Goal: Find specific page/section: Find specific page/section

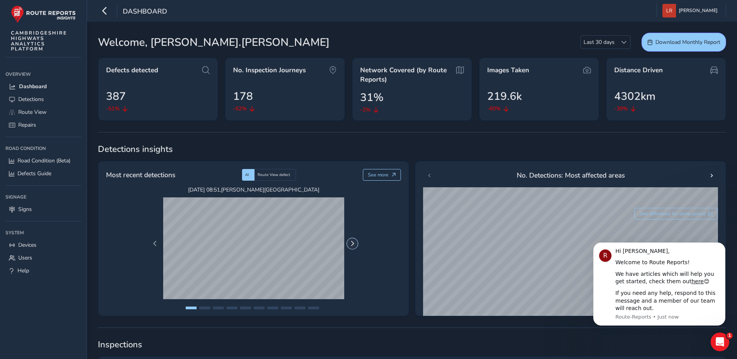
click at [351, 247] on button "Next Page" at bounding box center [352, 243] width 11 height 11
click at [155, 244] on span "Previous Page" at bounding box center [154, 243] width 5 height 5
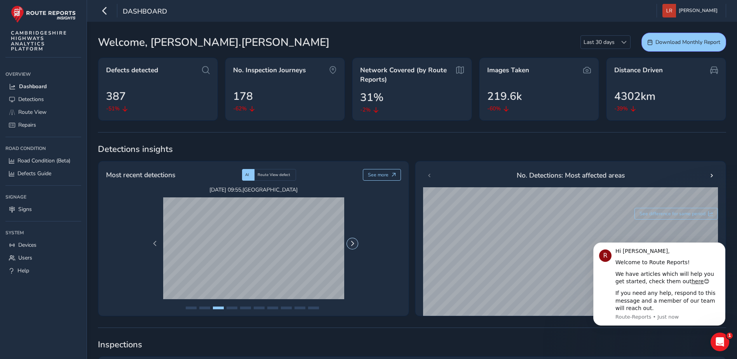
click at [352, 243] on span "Next Page" at bounding box center [352, 243] width 5 height 5
click at [153, 242] on span "Previous Page" at bounding box center [154, 243] width 5 height 5
click at [155, 243] on span "Previous Page" at bounding box center [154, 243] width 5 height 5
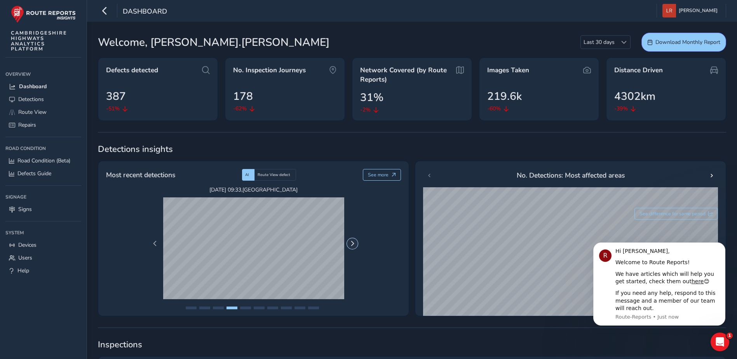
click at [354, 241] on span "Next Page" at bounding box center [352, 243] width 5 height 5
click at [154, 245] on span "Previous Page" at bounding box center [154, 243] width 5 height 5
click at [356, 245] on button "Next Page" at bounding box center [352, 243] width 11 height 11
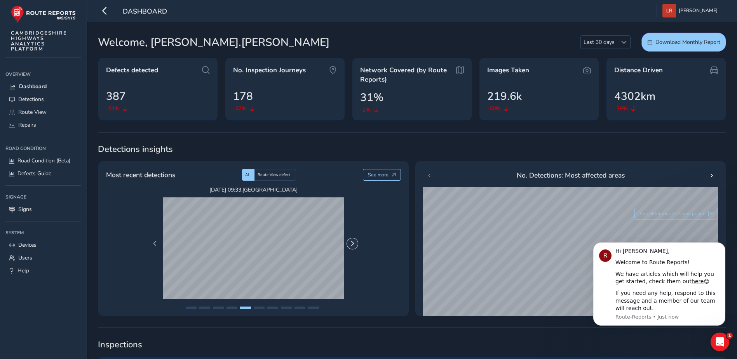
click at [356, 245] on button "Next Page" at bounding box center [352, 243] width 11 height 11
click at [723, 245] on icon "Dismiss notification" at bounding box center [722, 244] width 3 height 3
